Goal: Information Seeking & Learning: Check status

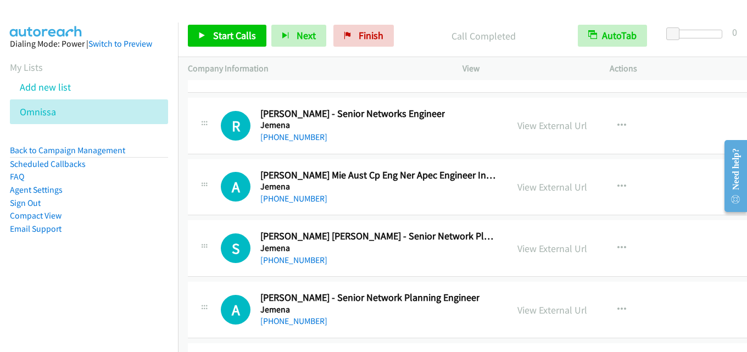
scroll to position [17853, 0]
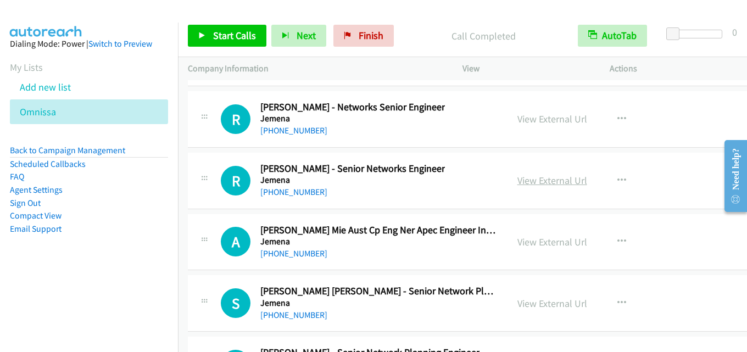
click at [528, 184] on link "View External Url" at bounding box center [552, 180] width 70 height 13
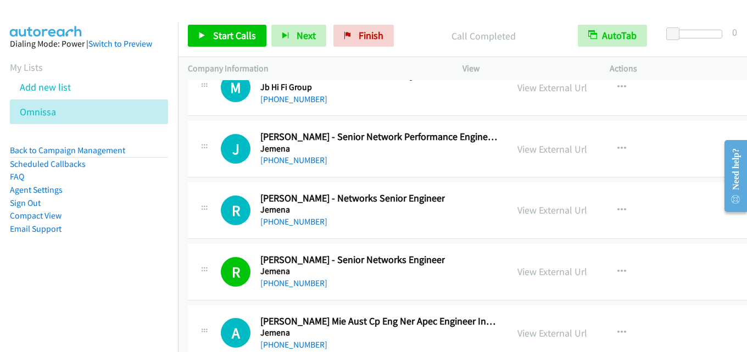
scroll to position [17743, 0]
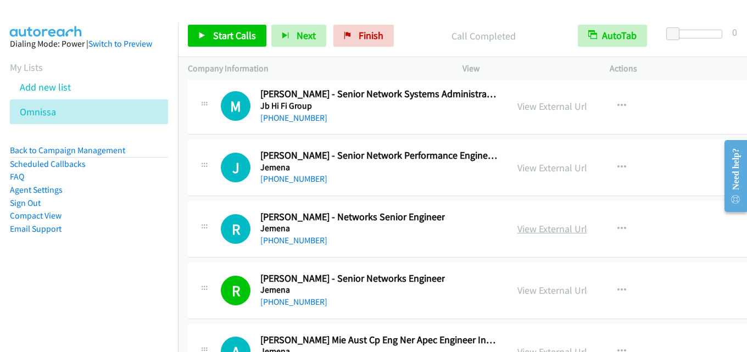
click at [541, 227] on link "View External Url" at bounding box center [552, 228] width 70 height 13
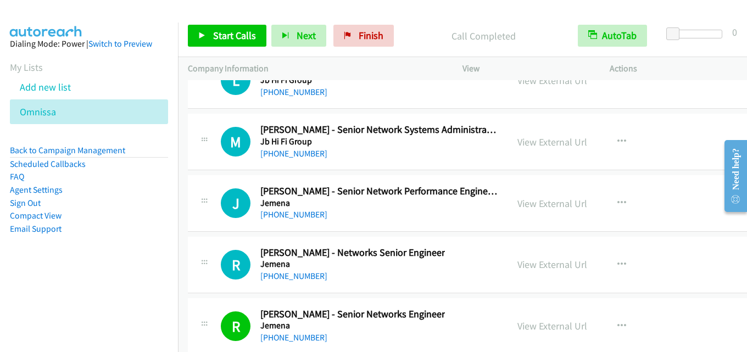
scroll to position [17689, 0]
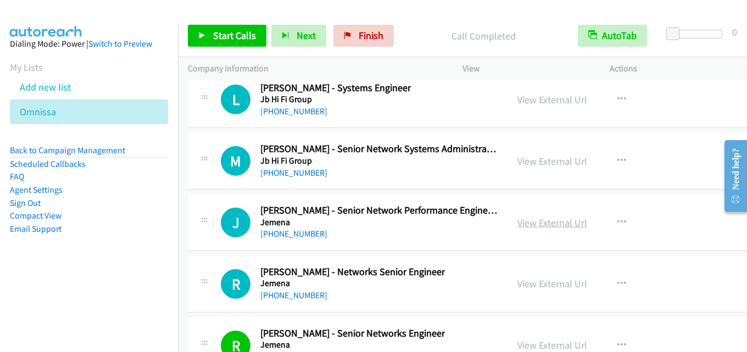
click at [526, 217] on link "View External Url" at bounding box center [552, 222] width 70 height 13
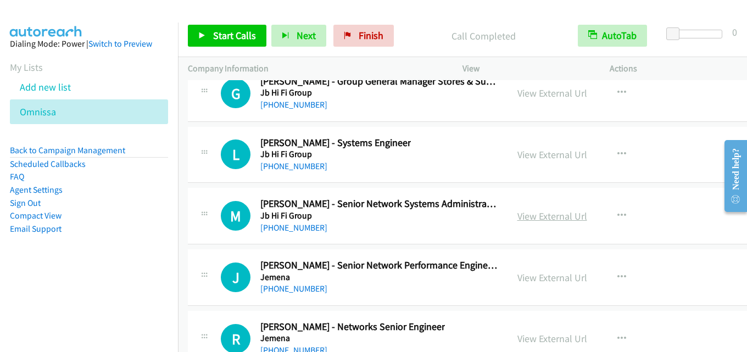
click at [546, 222] on link "View External Url" at bounding box center [552, 216] width 70 height 13
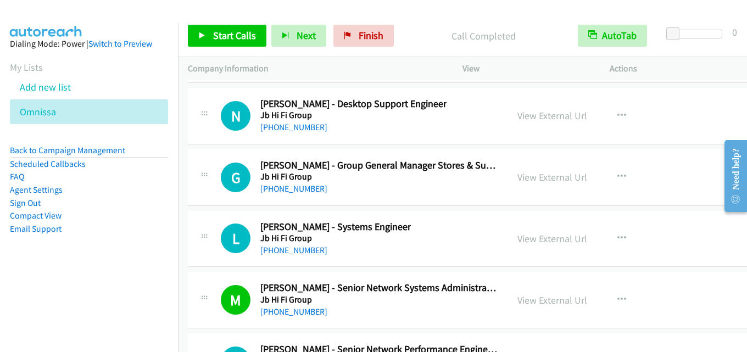
scroll to position [17524, 0]
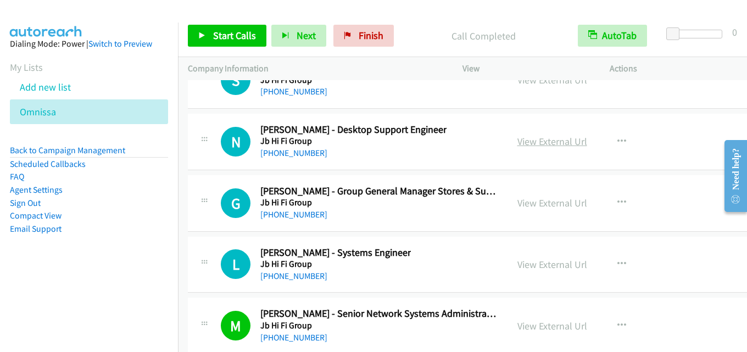
click at [551, 141] on link "View External Url" at bounding box center [552, 141] width 70 height 13
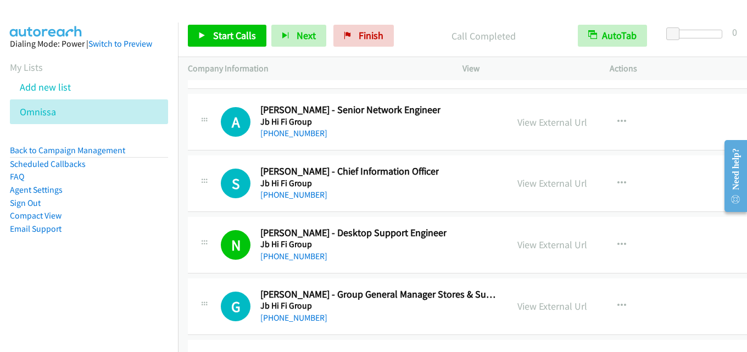
scroll to position [17414, 0]
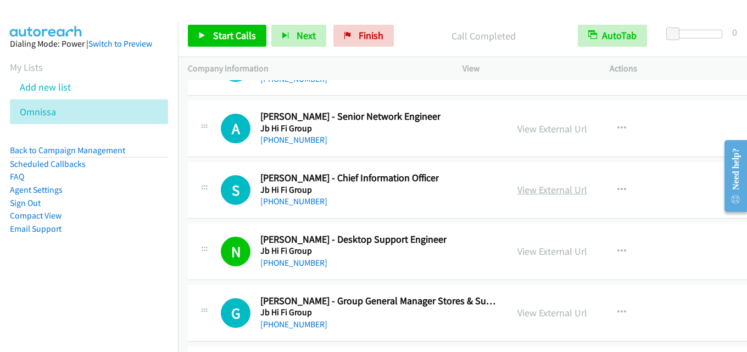
click at [531, 194] on link "View External Url" at bounding box center [552, 189] width 70 height 13
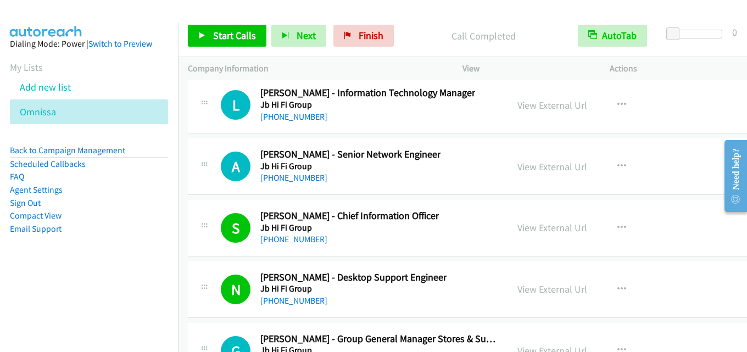
scroll to position [17359, 0]
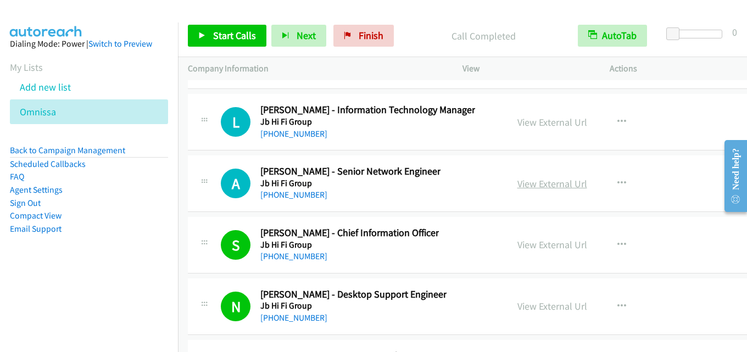
click at [525, 183] on link "View External Url" at bounding box center [552, 183] width 70 height 13
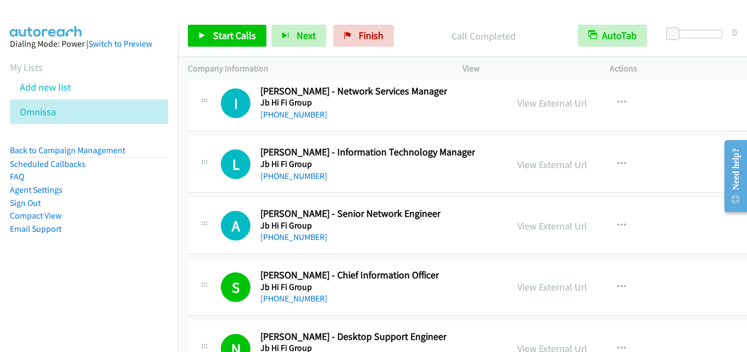
scroll to position [17304, 0]
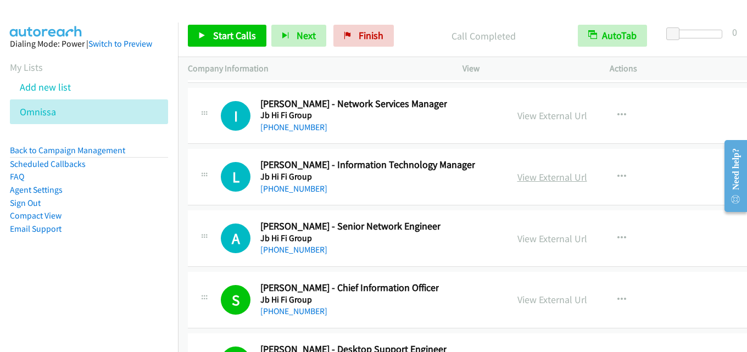
click at [535, 181] on link "View External Url" at bounding box center [552, 177] width 70 height 13
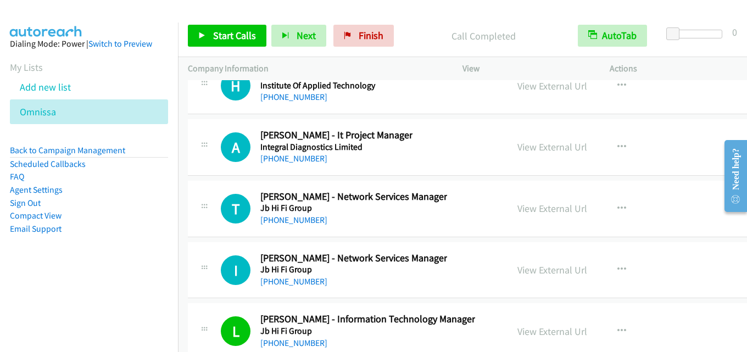
scroll to position [17140, 0]
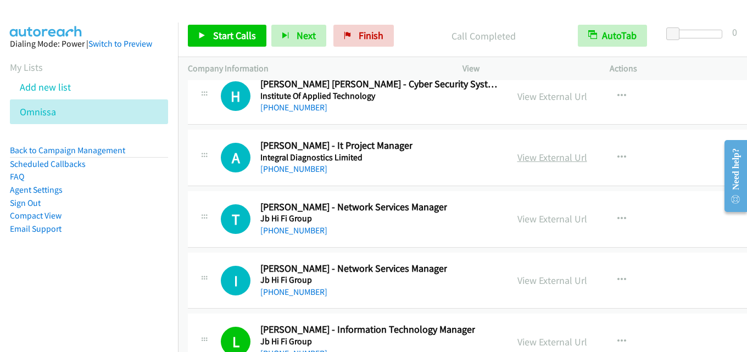
click at [543, 159] on link "View External Url" at bounding box center [552, 157] width 70 height 13
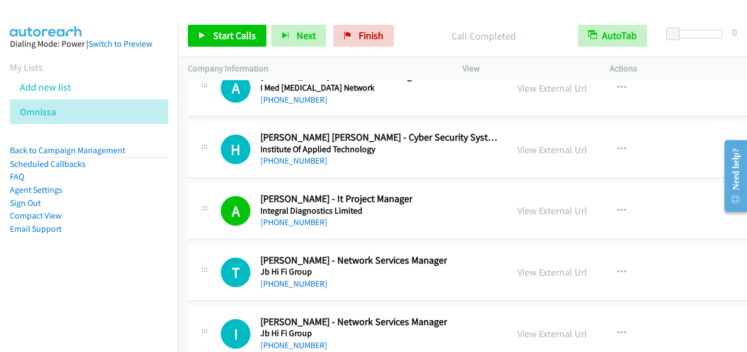
scroll to position [17030, 0]
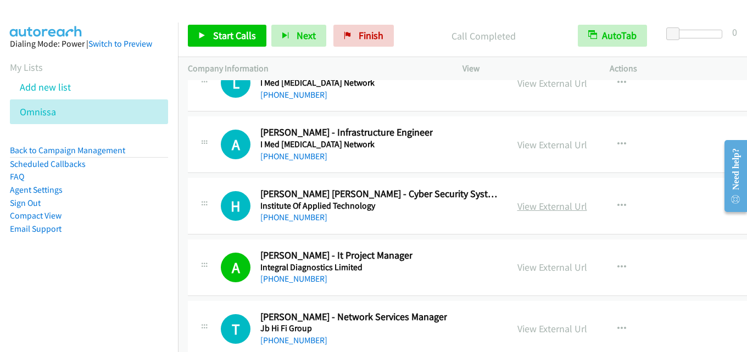
click at [532, 205] on link "View External Url" at bounding box center [552, 206] width 70 height 13
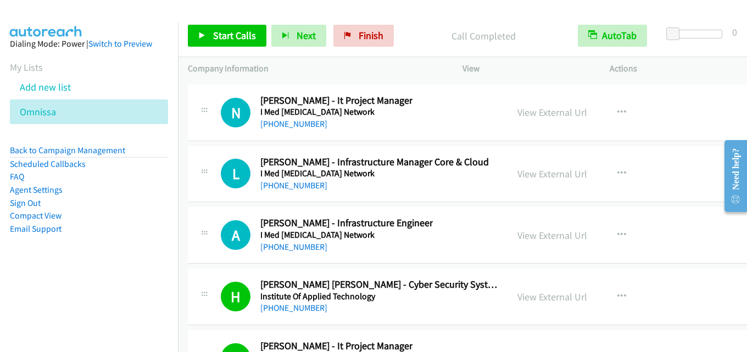
scroll to position [16920, 0]
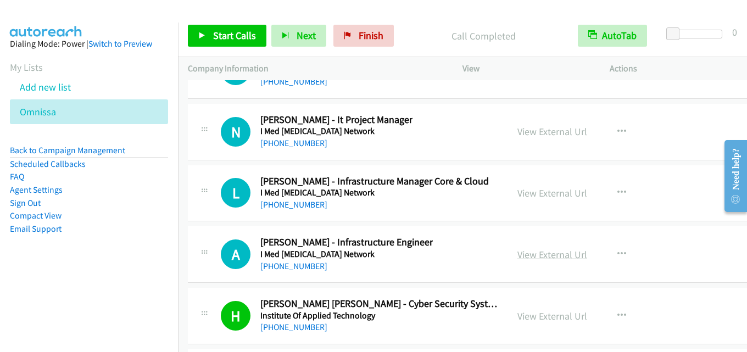
click at [543, 255] on link "View External Url" at bounding box center [552, 254] width 70 height 13
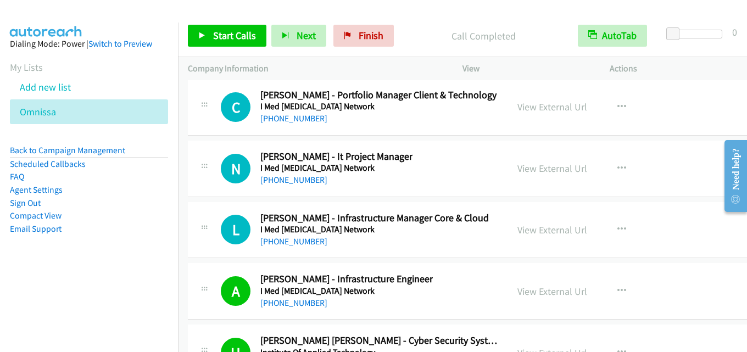
scroll to position [16865, 0]
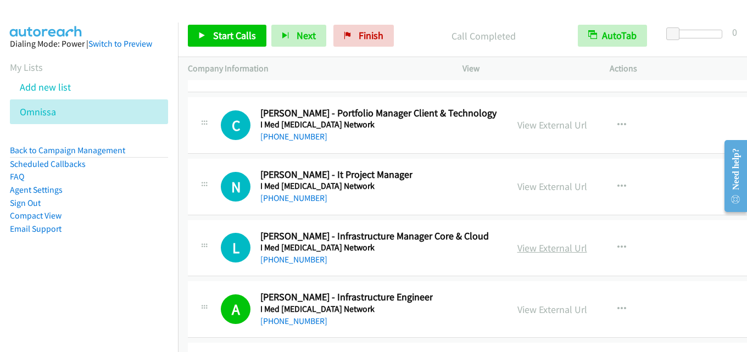
click at [550, 242] on link "View External Url" at bounding box center [552, 248] width 70 height 13
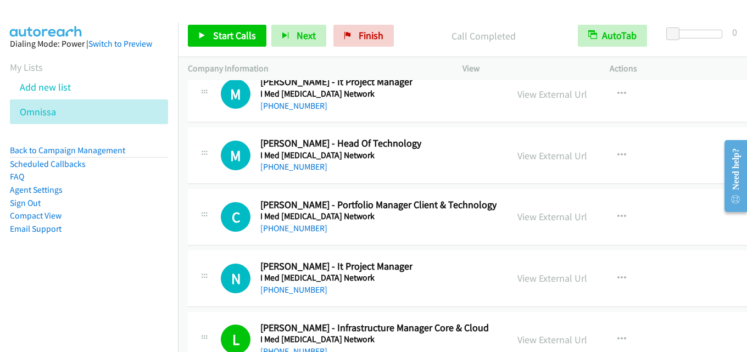
scroll to position [16755, 0]
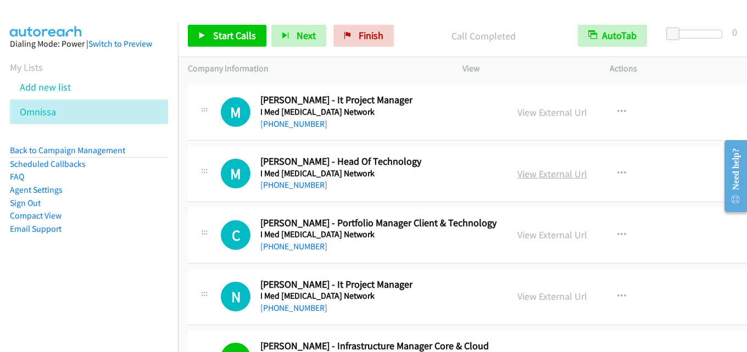
click at [527, 173] on link "View External Url" at bounding box center [552, 173] width 70 height 13
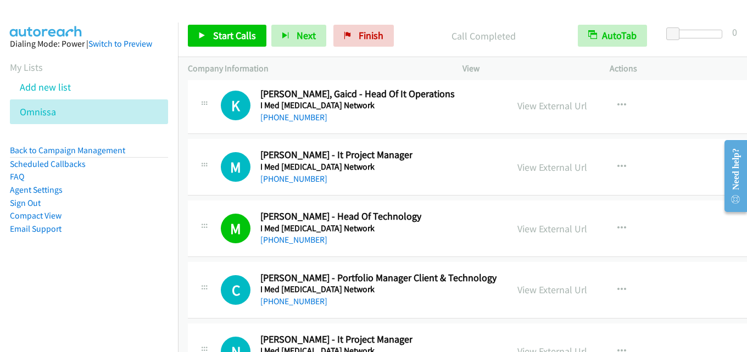
scroll to position [16645, 0]
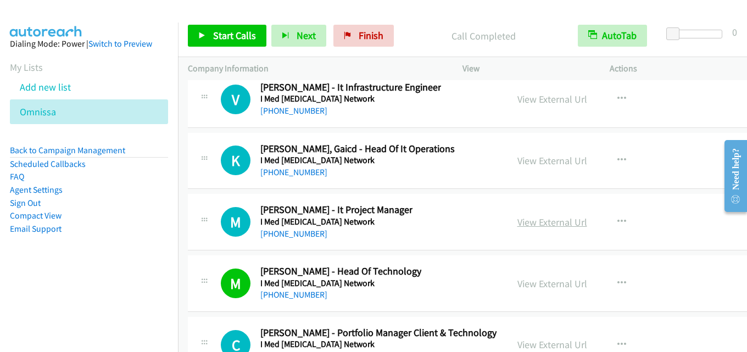
click at [543, 223] on link "View External Url" at bounding box center [552, 222] width 70 height 13
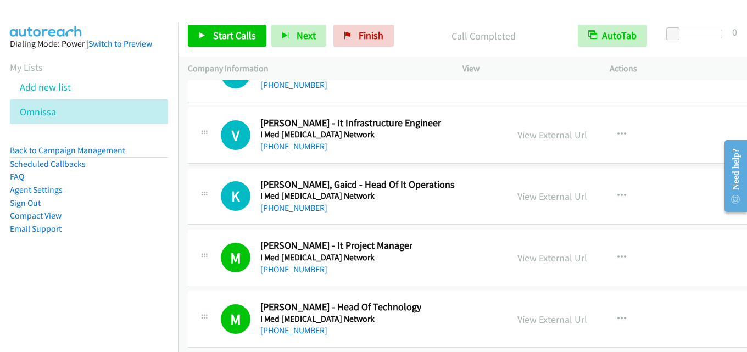
scroll to position [16591, 0]
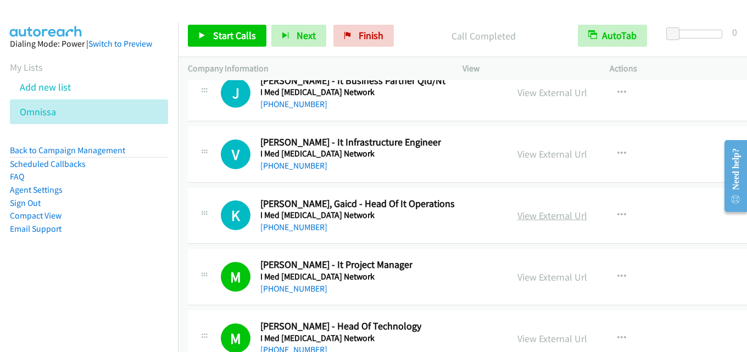
click at [551, 214] on link "View External Url" at bounding box center [552, 215] width 70 height 13
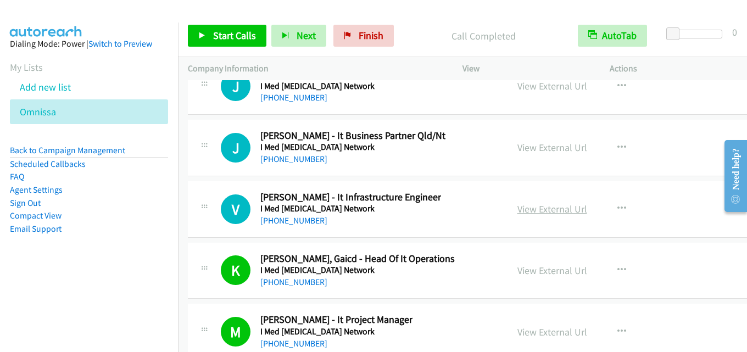
click at [559, 214] on link "View External Url" at bounding box center [552, 209] width 70 height 13
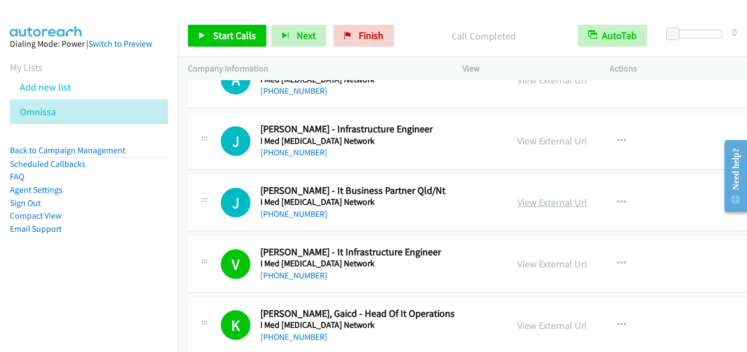
scroll to position [16426, 0]
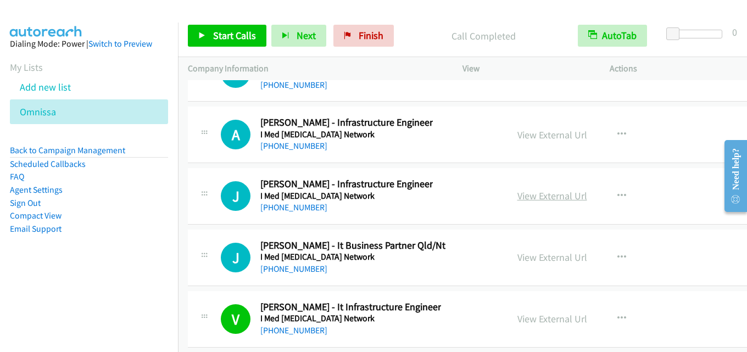
click at [548, 198] on link "View External Url" at bounding box center [552, 195] width 70 height 13
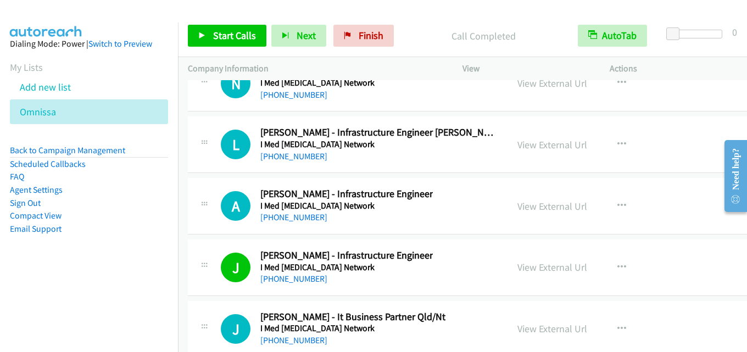
scroll to position [16316, 0]
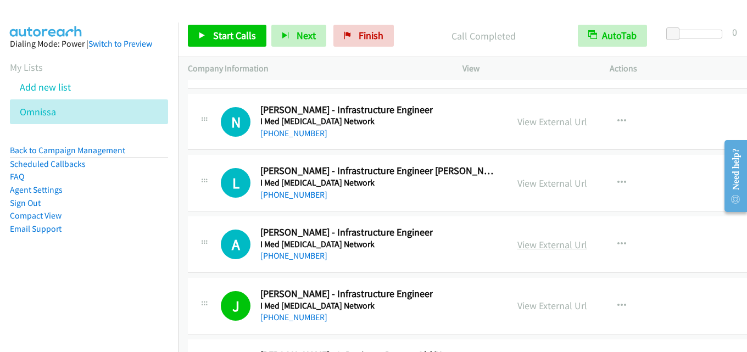
click at [528, 243] on link "View External Url" at bounding box center [552, 244] width 70 height 13
